Goal: Transaction & Acquisition: Purchase product/service

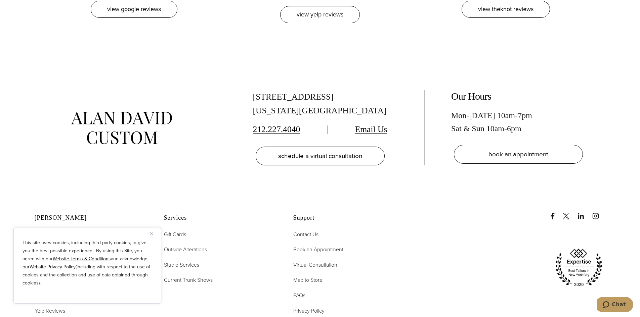
scroll to position [3359, 0]
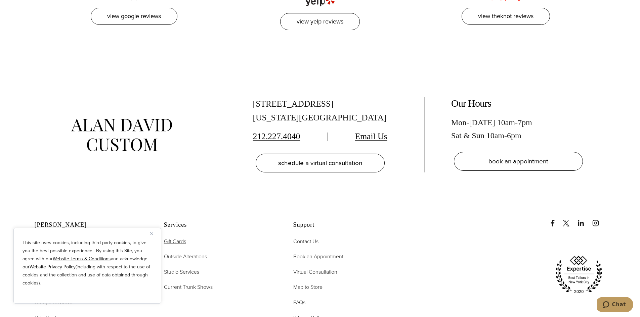
click at [184, 238] on span "Gift Cards" at bounding box center [175, 242] width 22 height 8
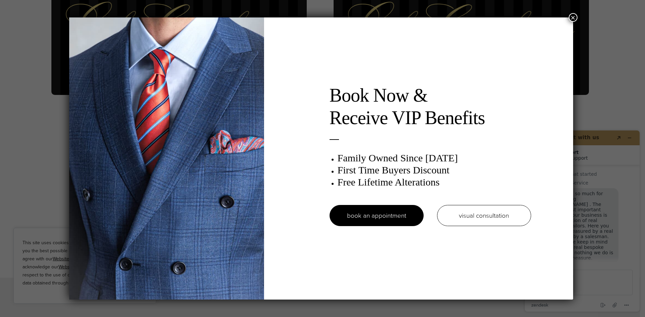
click at [573, 16] on button "×" at bounding box center [573, 17] width 9 height 9
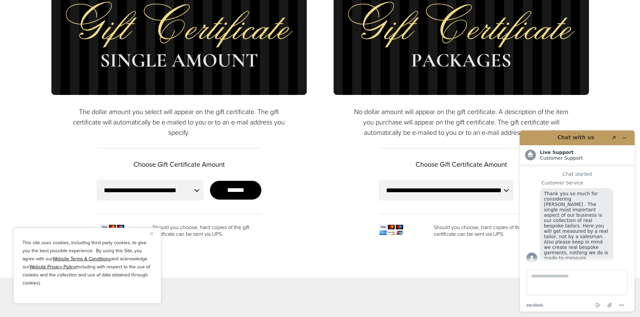
click at [149, 234] on div "This site uses cookies, including third party cookies, to give you the best pos…" at bounding box center [87, 266] width 148 height 76
click at [151, 233] on img "Close" at bounding box center [151, 233] width 3 height 3
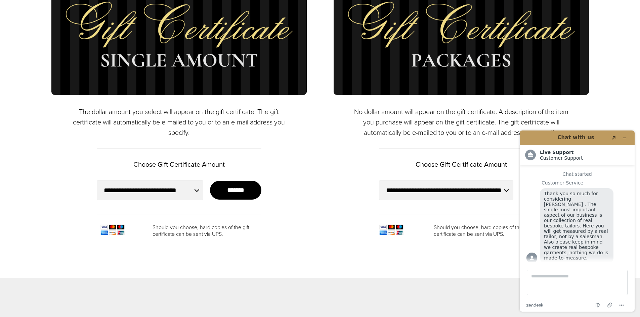
click at [152, 233] on div at bounding box center [126, 229] width 53 height 11
